Goal: Task Accomplishment & Management: Complete application form

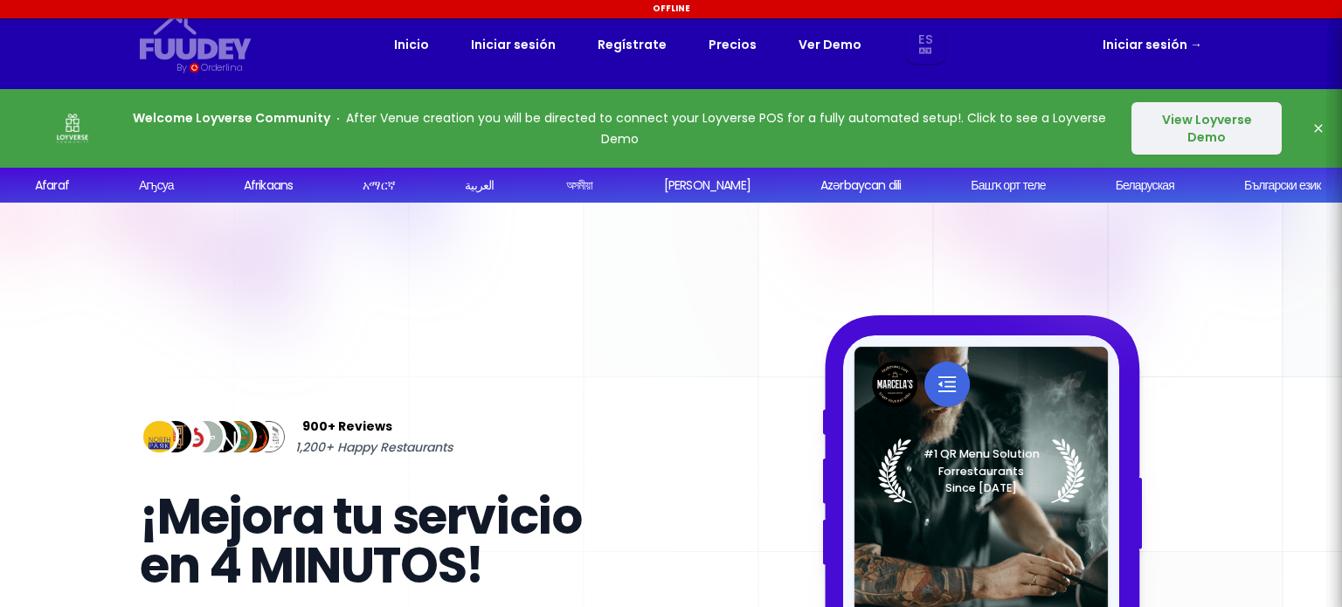
select select "es"
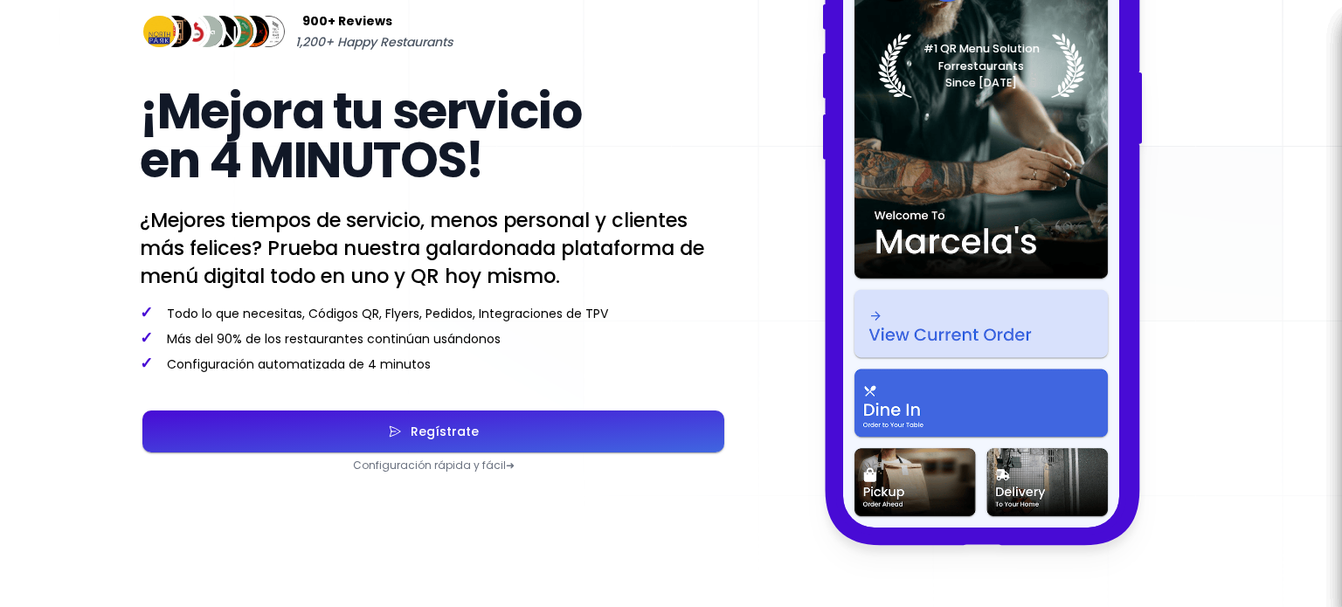
scroll to position [437, 0]
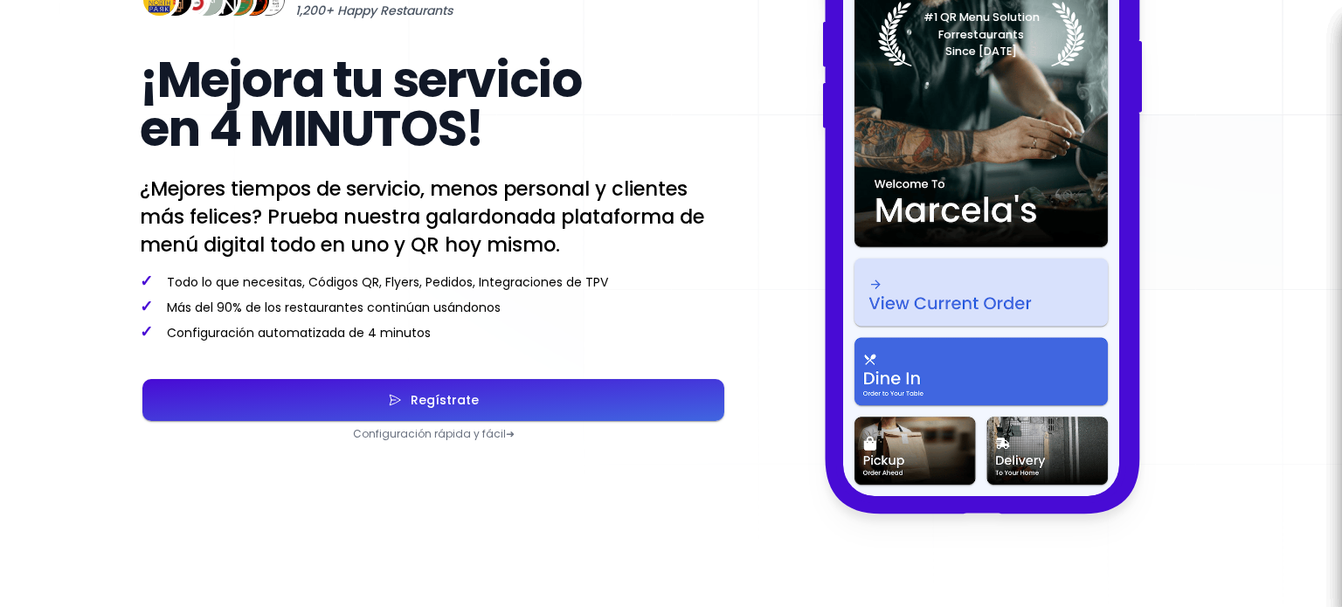
click at [572, 420] on button "Regístrate" at bounding box center [433, 400] width 582 height 42
select select "es"
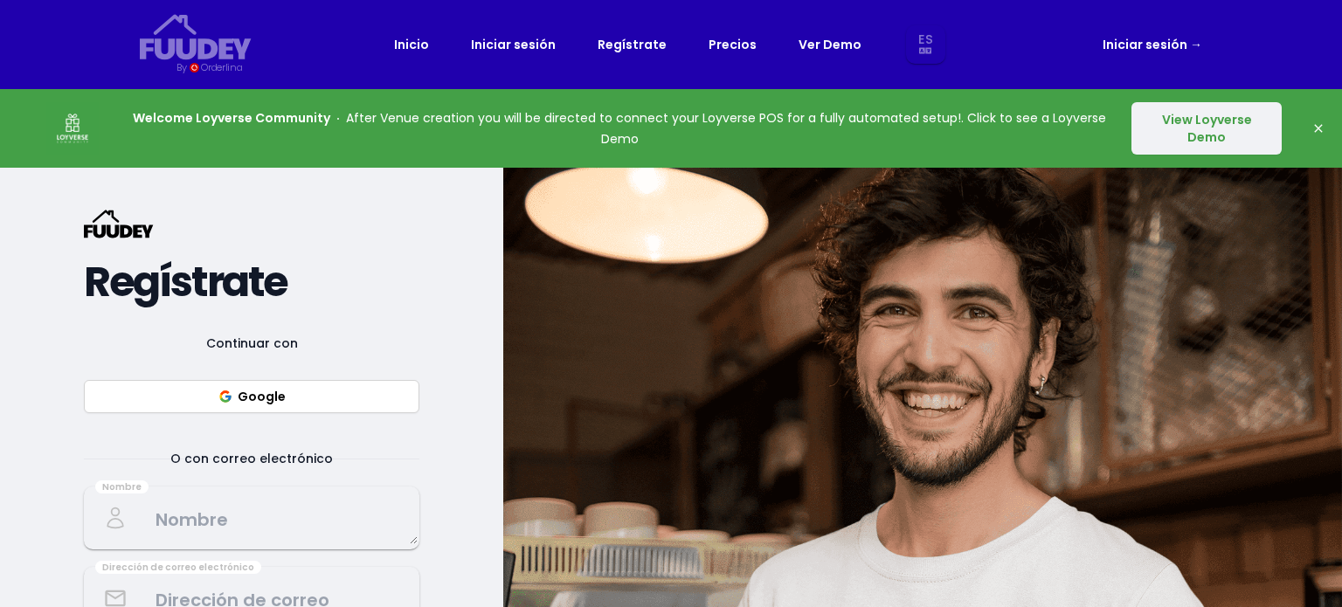
select select "es"
click at [326, 408] on button "Google" at bounding box center [251, 396] width 335 height 33
select select "es"
click at [330, 394] on button "Google" at bounding box center [251, 396] width 335 height 33
select select "es"
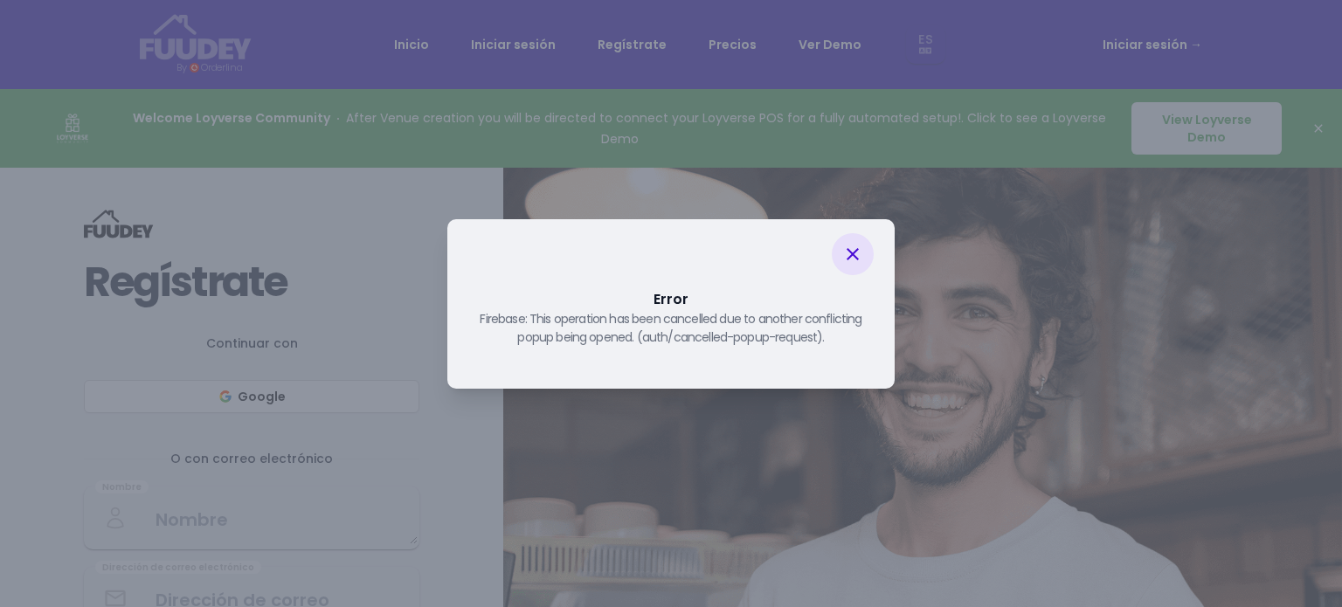
select select "es"
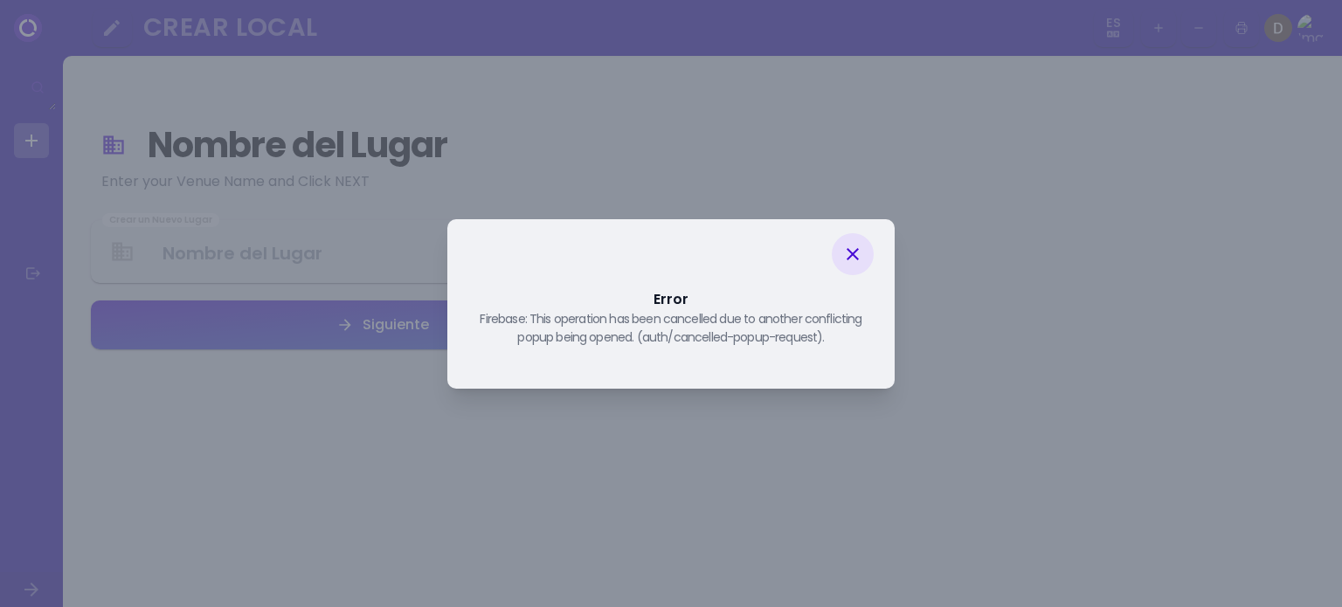
click at [847, 258] on icon at bounding box center [852, 254] width 12 height 12
select select "es"
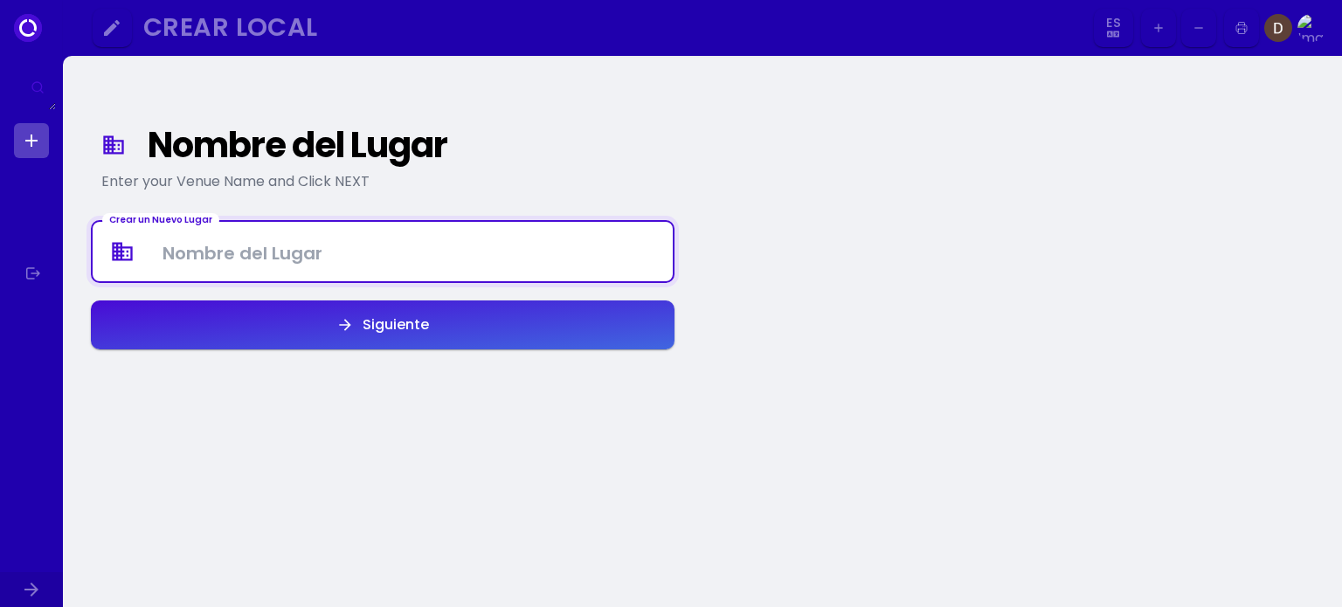
click at [213, 266] on Venue at bounding box center [383, 252] width 580 height 52
type Venue "DistriSnacks"
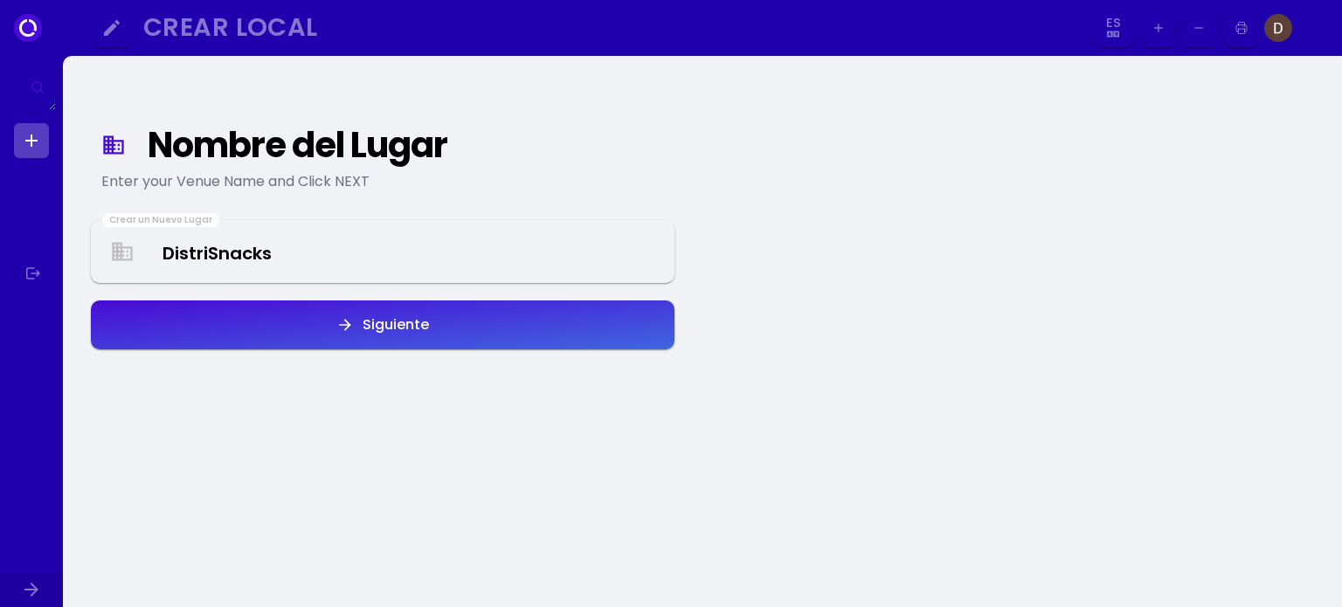
click at [415, 331] on div "Siguiente" at bounding box center [391, 325] width 75 height 14
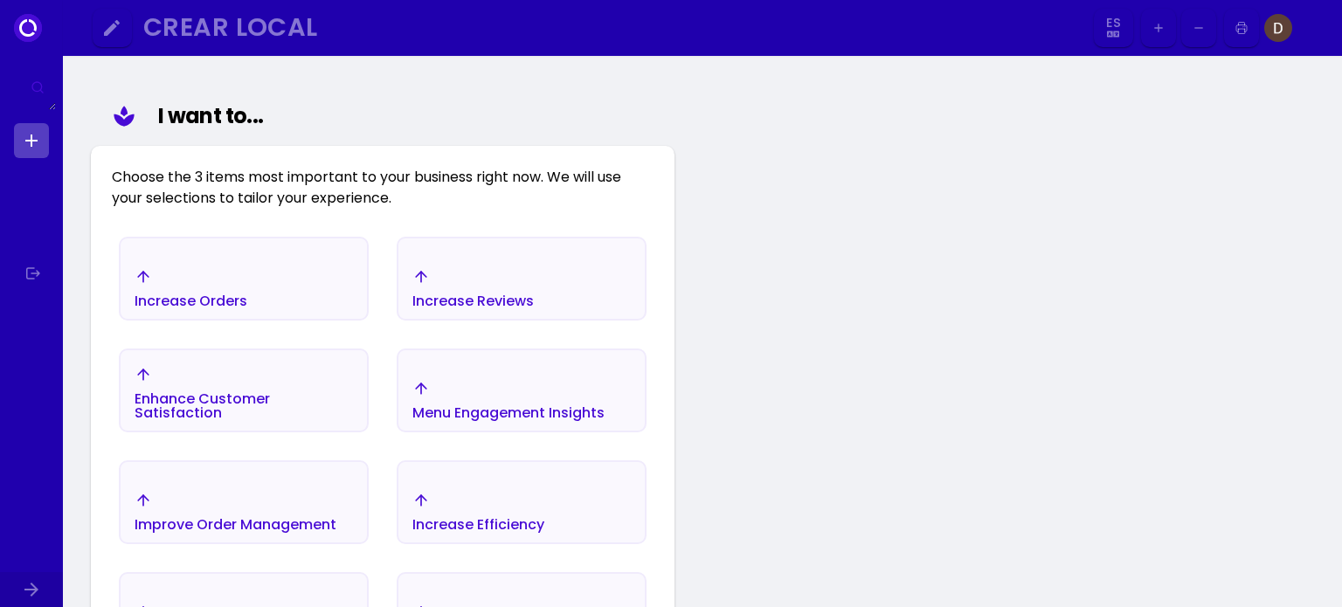
scroll to position [203, 0]
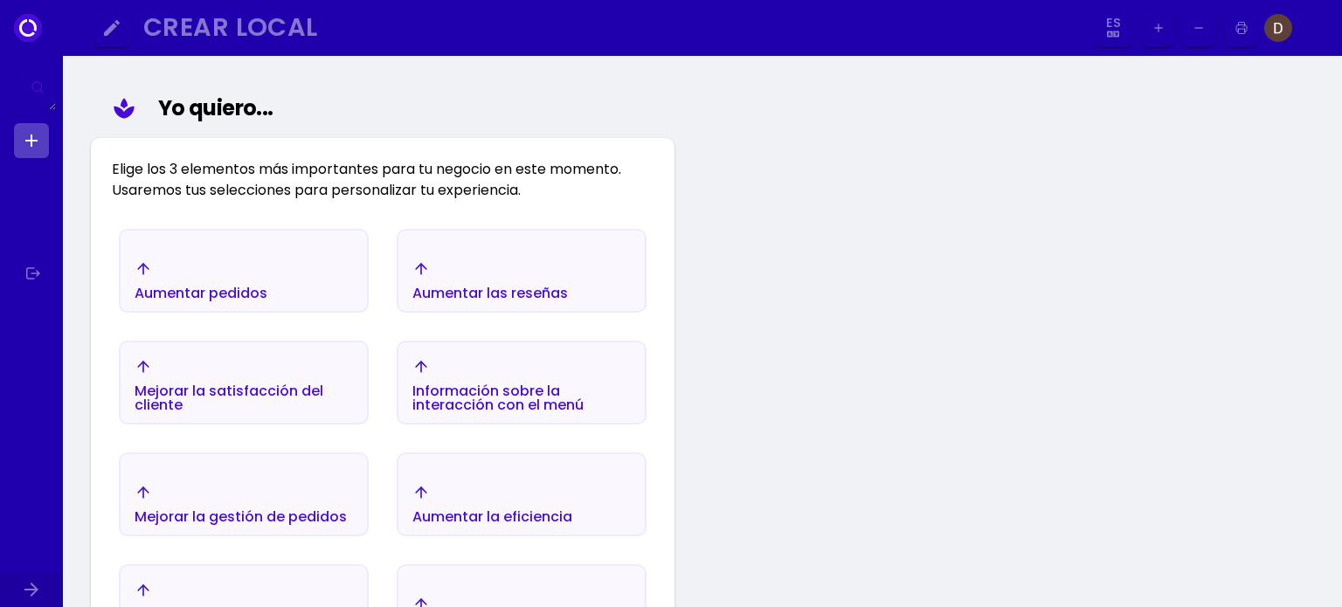
click at [242, 494] on div "Mejorar la gestión de pedidos" at bounding box center [241, 504] width 212 height 40
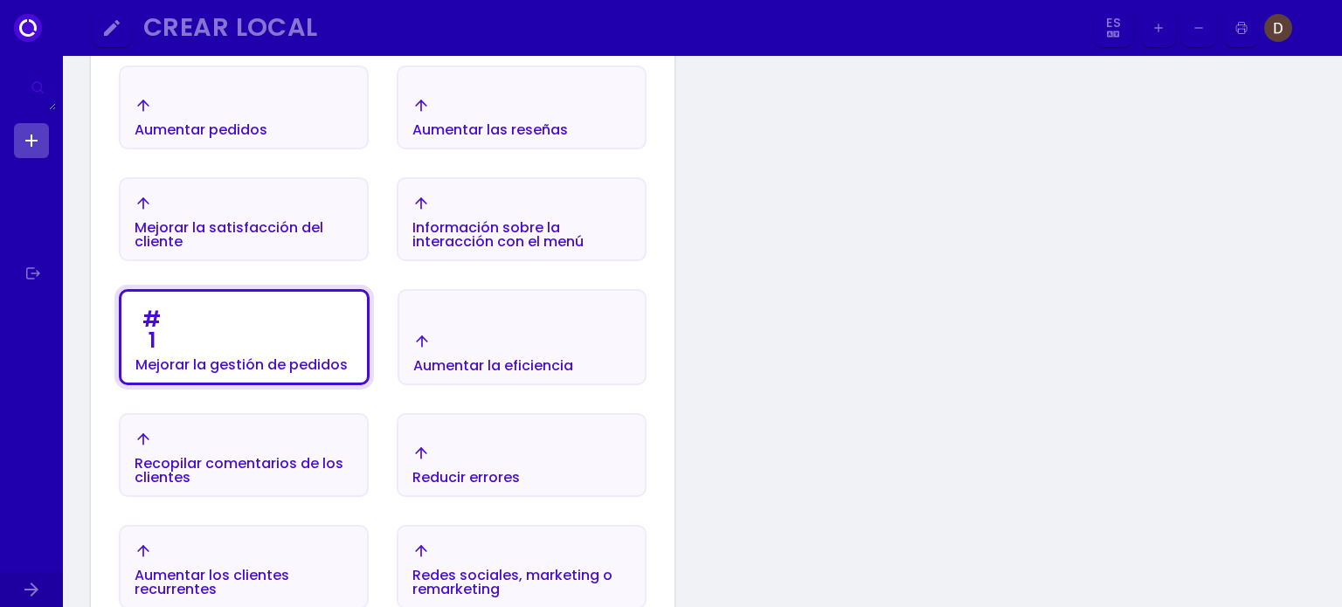
scroll to position [377, 0]
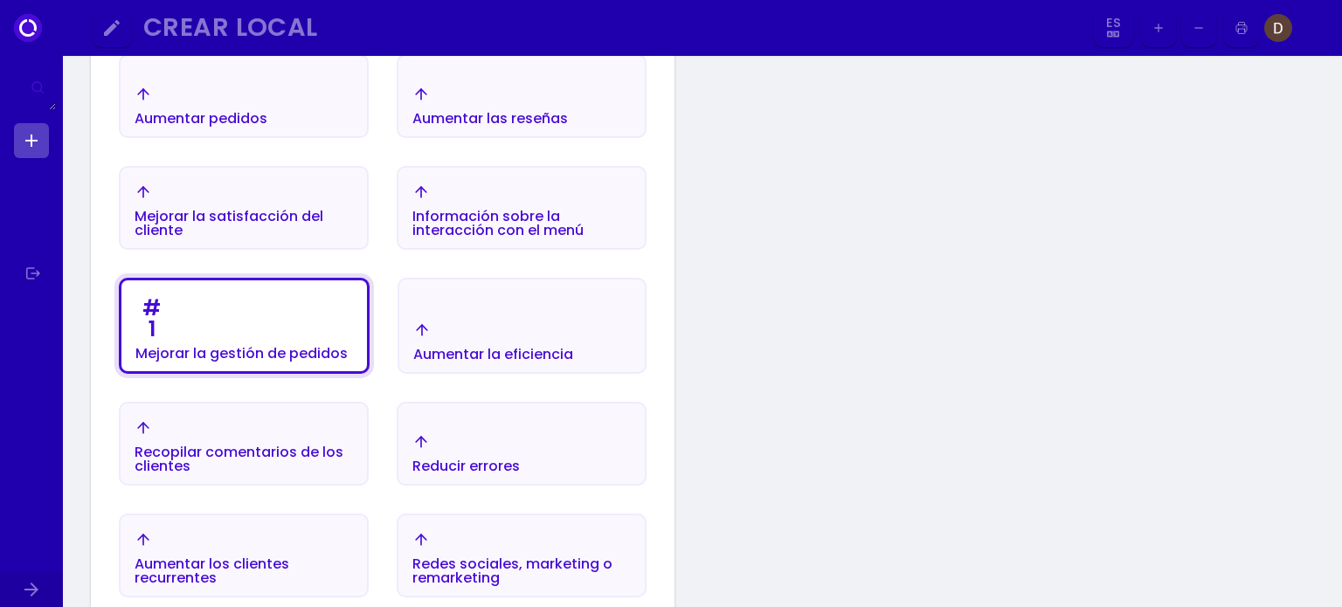
click at [536, 333] on div "Aumentar la eficiencia" at bounding box center [493, 341] width 160 height 40
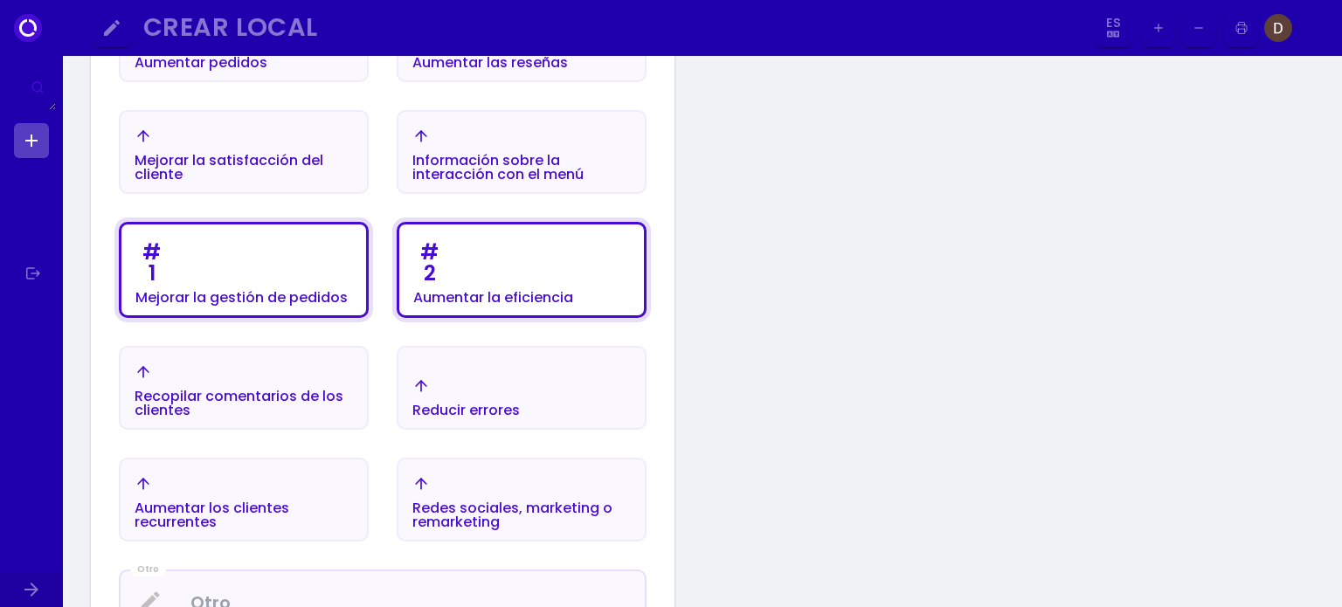
scroll to position [465, 0]
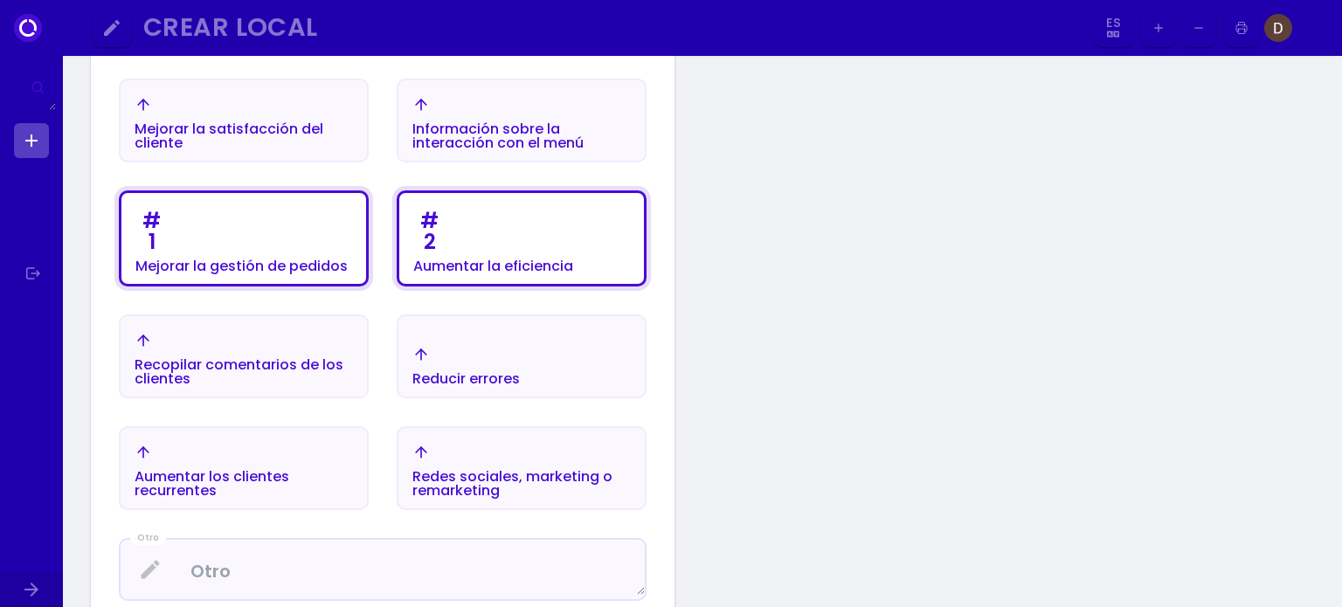
click at [285, 142] on div "Mejorar la satisfacción del cliente" at bounding box center [244, 136] width 218 height 28
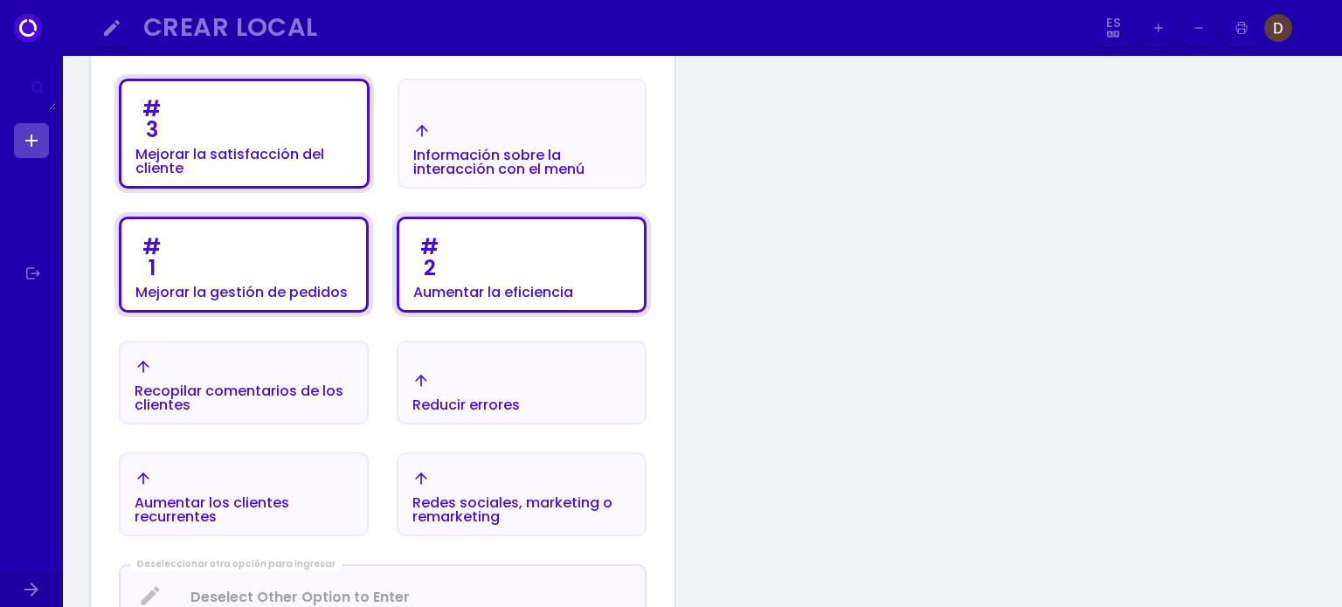
scroll to position [814, 0]
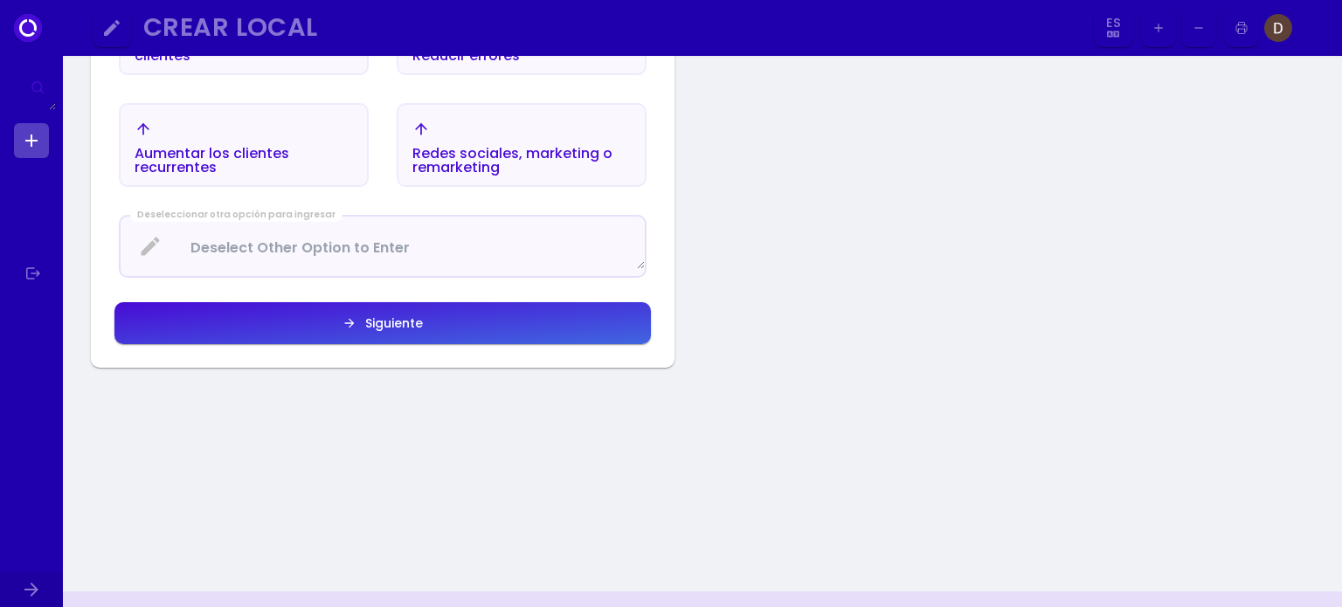
click at [473, 334] on button "Siguiente" at bounding box center [382, 323] width 536 height 42
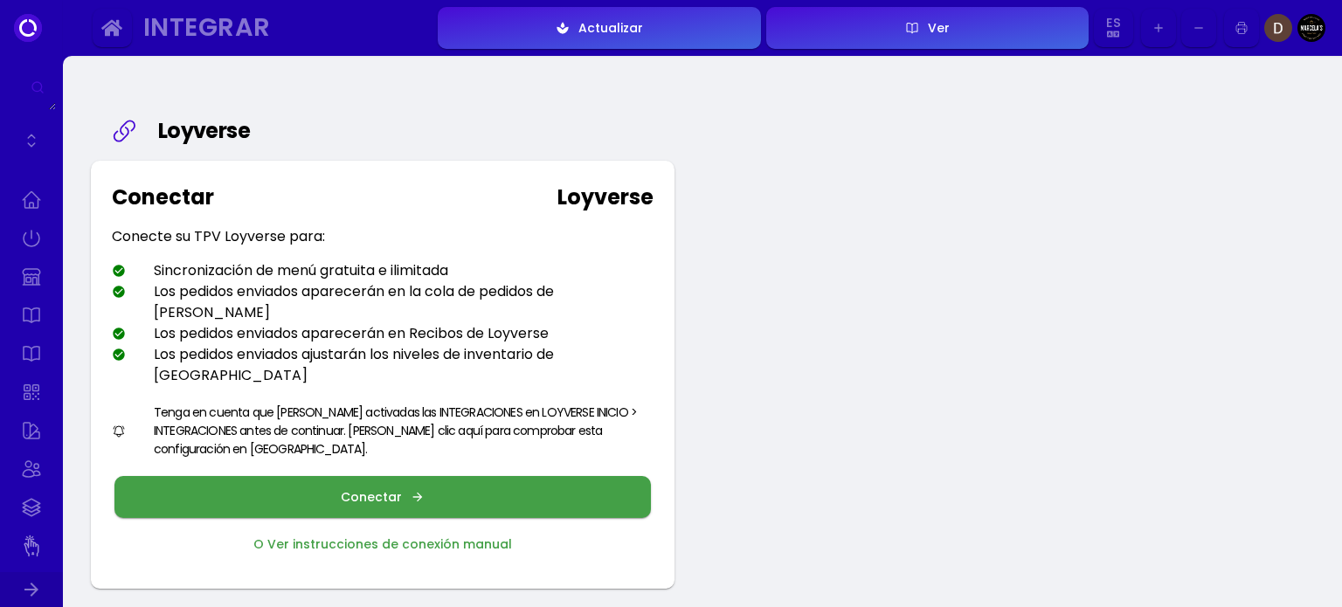
click at [383, 488] on font "Conectar" at bounding box center [371, 496] width 61 height 17
